Goal: Transaction & Acquisition: Purchase product/service

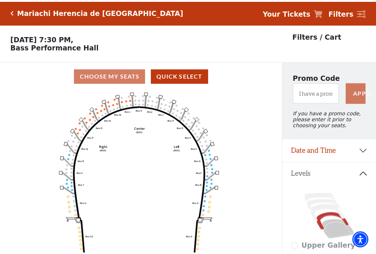
scroll to position [34, 0]
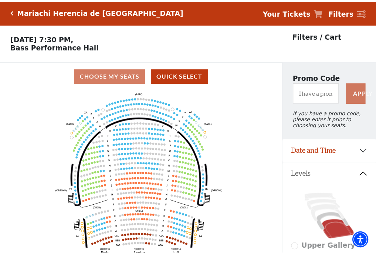
scroll to position [34, 0]
